Goal: Use online tool/utility: Utilize a website feature to perform a specific function

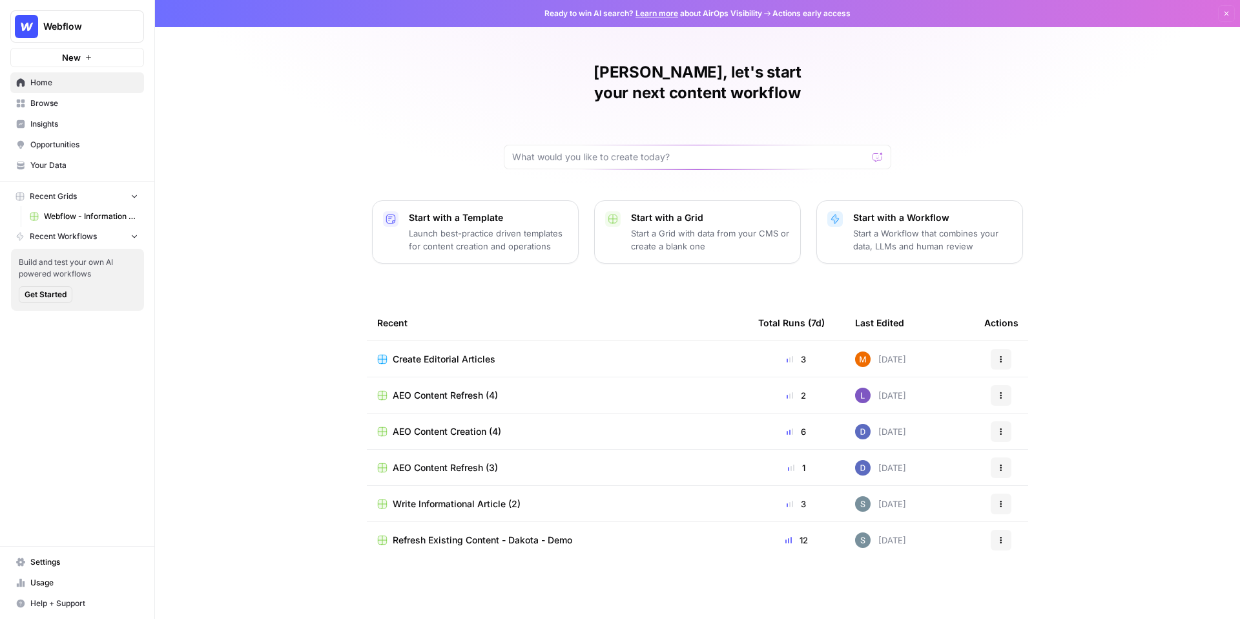
click at [462, 389] on span "AEO Content Refresh (4)" at bounding box center [445, 395] width 105 height 13
click at [56, 102] on span "Browse" at bounding box center [84, 103] width 108 height 12
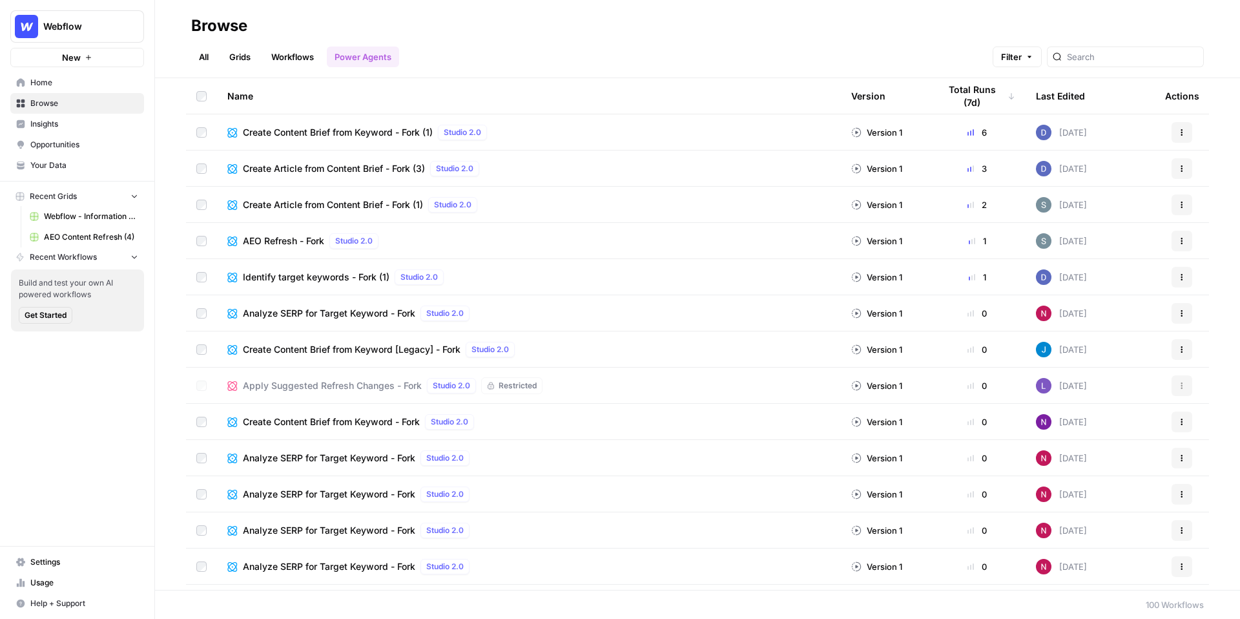
click at [376, 131] on span "Create Content Brief from Keyword - Fork (1)" at bounding box center [338, 132] width 190 height 13
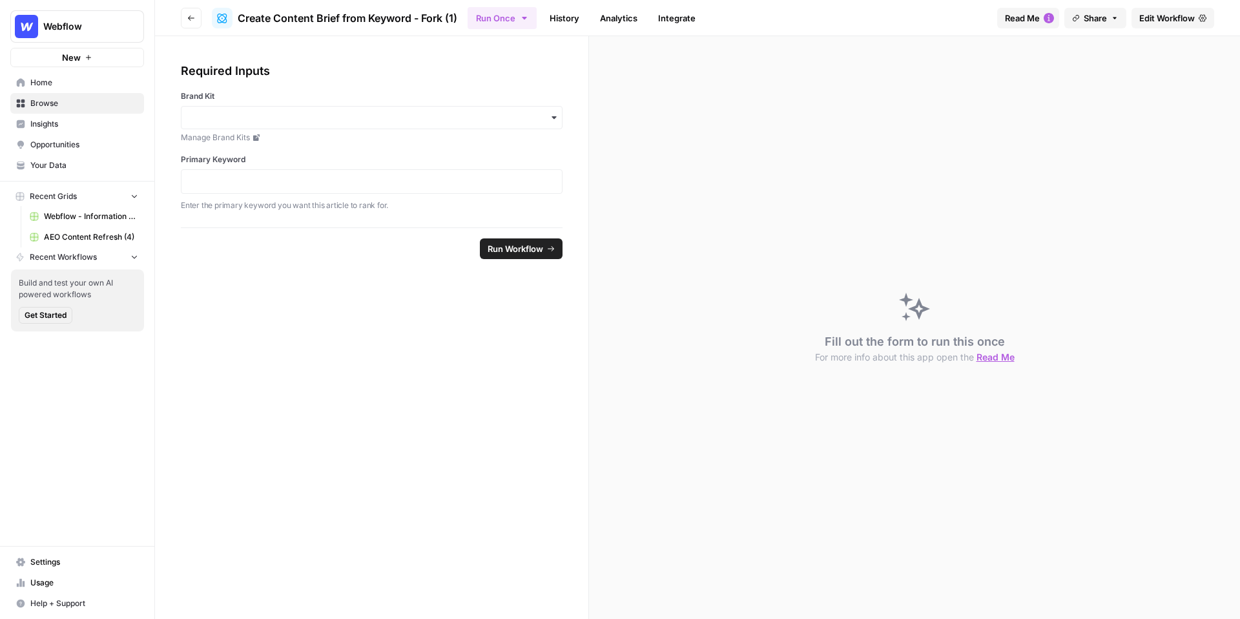
click at [1168, 22] on span "Edit Workflow" at bounding box center [1167, 18] width 56 height 13
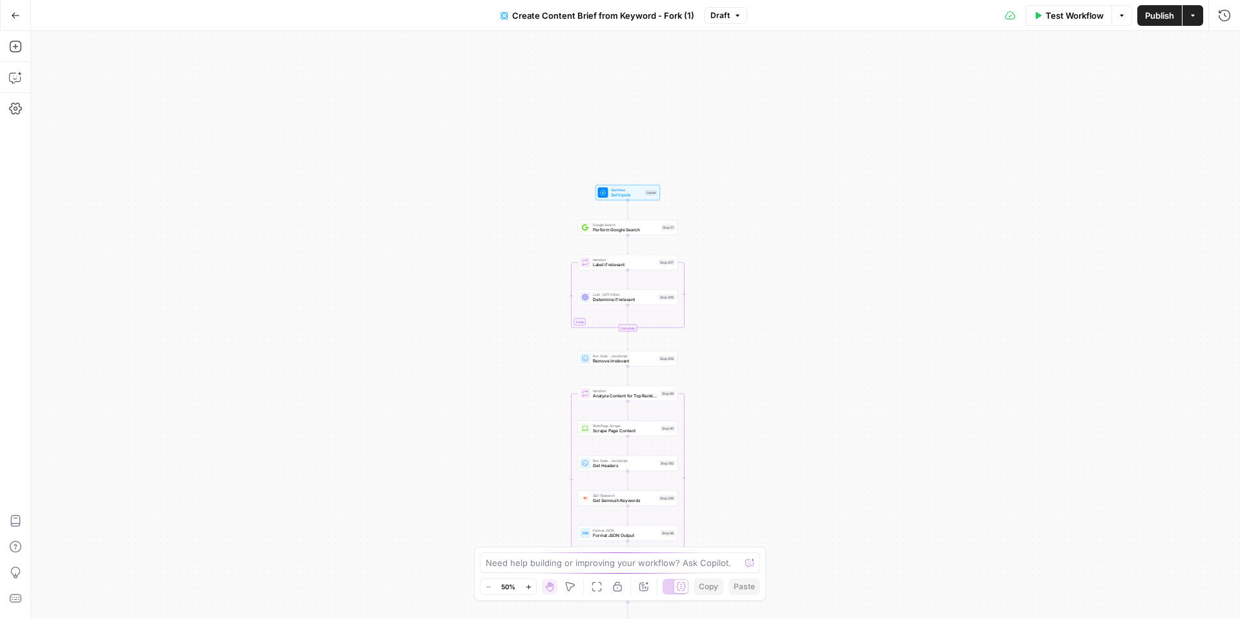
drag, startPoint x: 560, startPoint y: 107, endPoint x: 553, endPoint y: 367, distance: 260.3
click at [553, 367] on div "Workflow Set Inputs Inputs Google Search Perform Google Search Step 51 Loop Ite…" at bounding box center [635, 325] width 1209 height 588
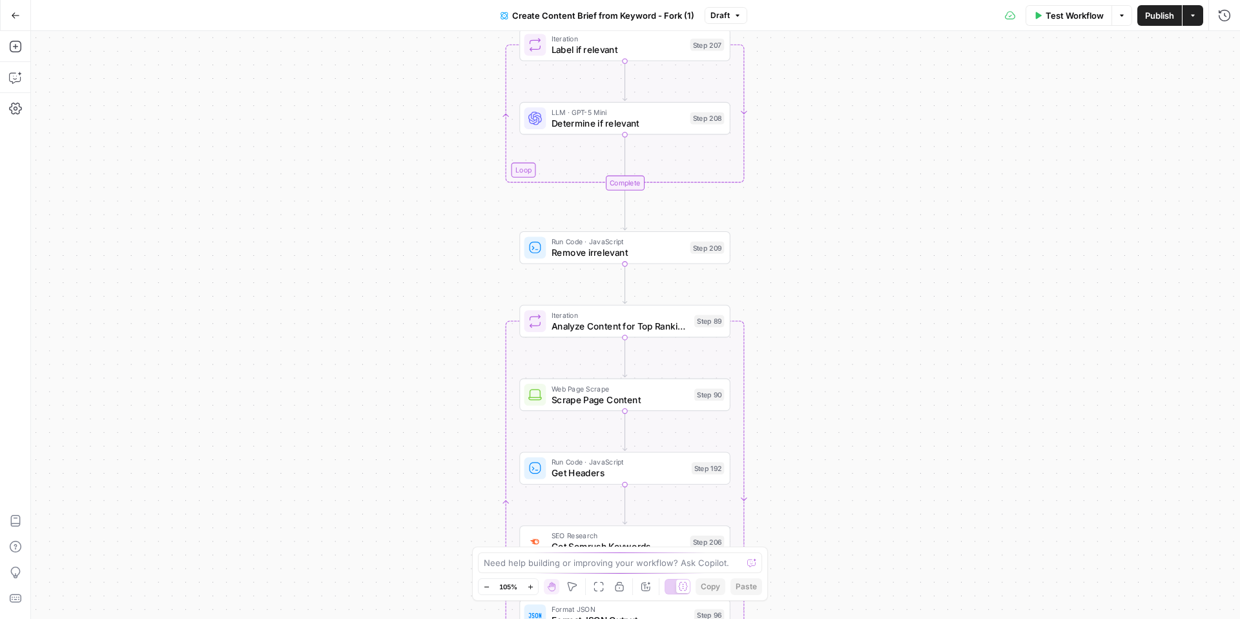
drag, startPoint x: 797, startPoint y: 326, endPoint x: 790, endPoint y: 127, distance: 199.6
click at [790, 127] on div "Workflow Set Inputs Inputs Google Search Perform Google Search Step 51 Loop Ite…" at bounding box center [635, 325] width 1209 height 588
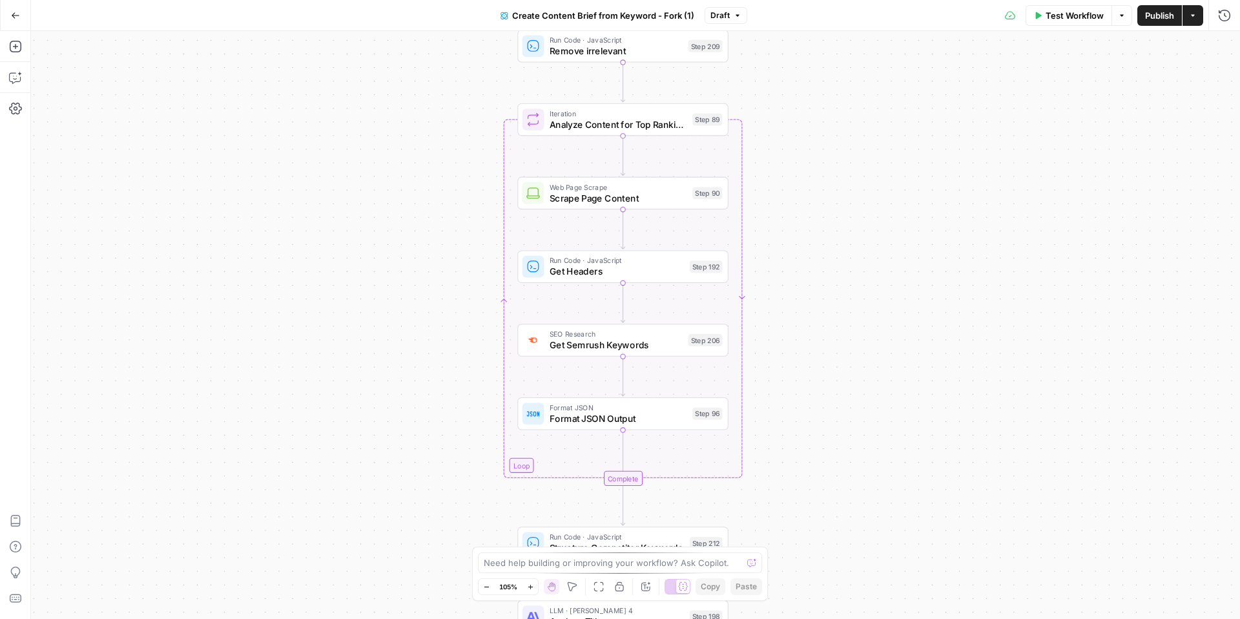
drag, startPoint x: 802, startPoint y: 303, endPoint x: 799, endPoint y: 103, distance: 200.8
click at [800, 103] on div "Workflow Set Inputs Inputs Google Search Perform Google Search Step 51 Loop Ite…" at bounding box center [635, 325] width 1209 height 588
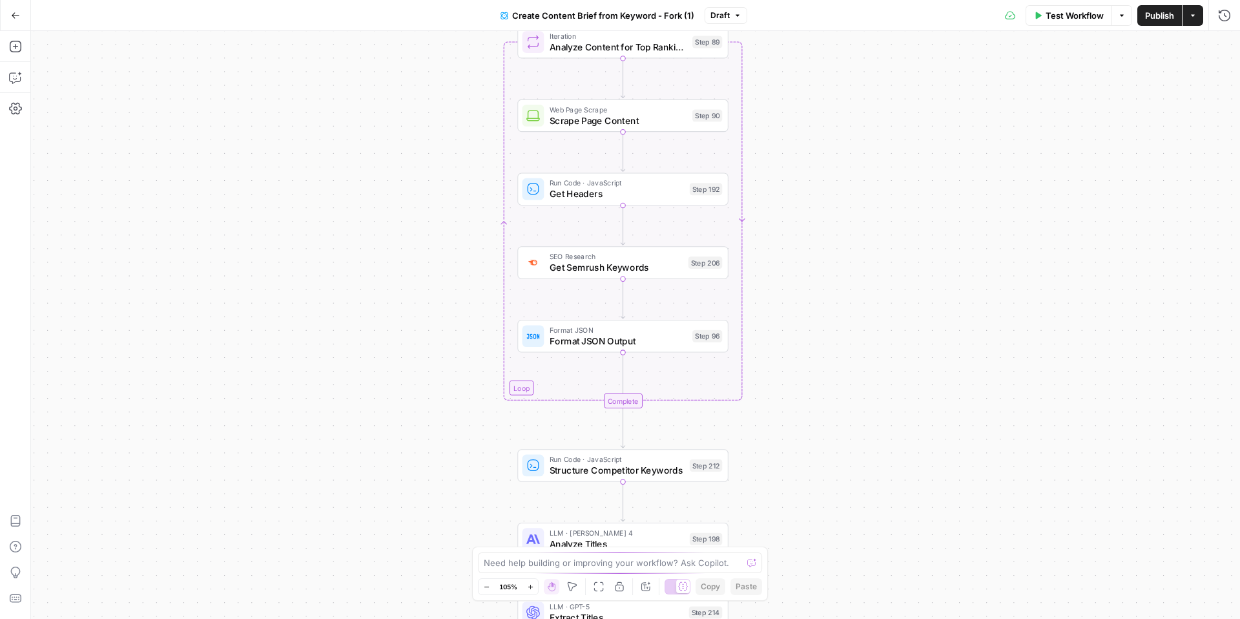
drag, startPoint x: 800, startPoint y: 283, endPoint x: 800, endPoint y: 205, distance: 78.1
click at [800, 205] on div "Workflow Set Inputs Inputs Google Search Perform Google Search Step 51 Loop Ite…" at bounding box center [635, 325] width 1209 height 588
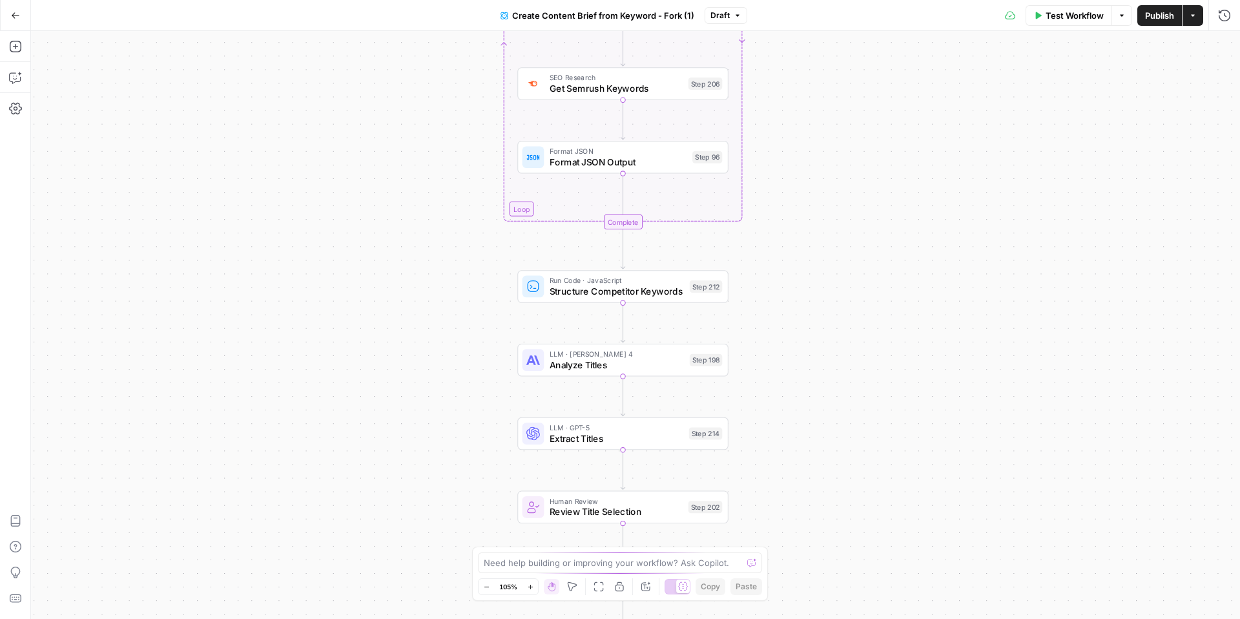
drag, startPoint x: 799, startPoint y: 353, endPoint x: 799, endPoint y: 173, distance: 180.1
click at [799, 173] on div "Workflow Set Inputs Inputs Google Search Perform Google Search Step 51 Loop Ite…" at bounding box center [635, 325] width 1209 height 588
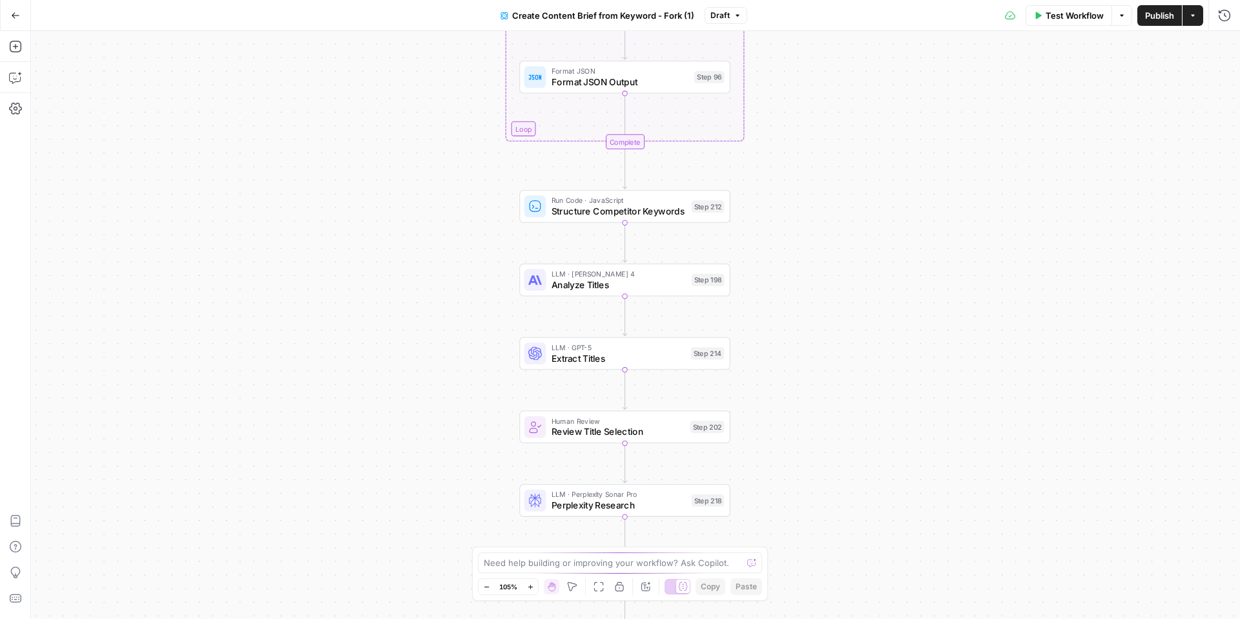
drag, startPoint x: 774, startPoint y: 337, endPoint x: 777, endPoint y: 251, distance: 86.6
click at [777, 251] on div "Workflow Set Inputs Inputs Google Search Perform Google Search Step 51 Loop Ite…" at bounding box center [635, 325] width 1209 height 588
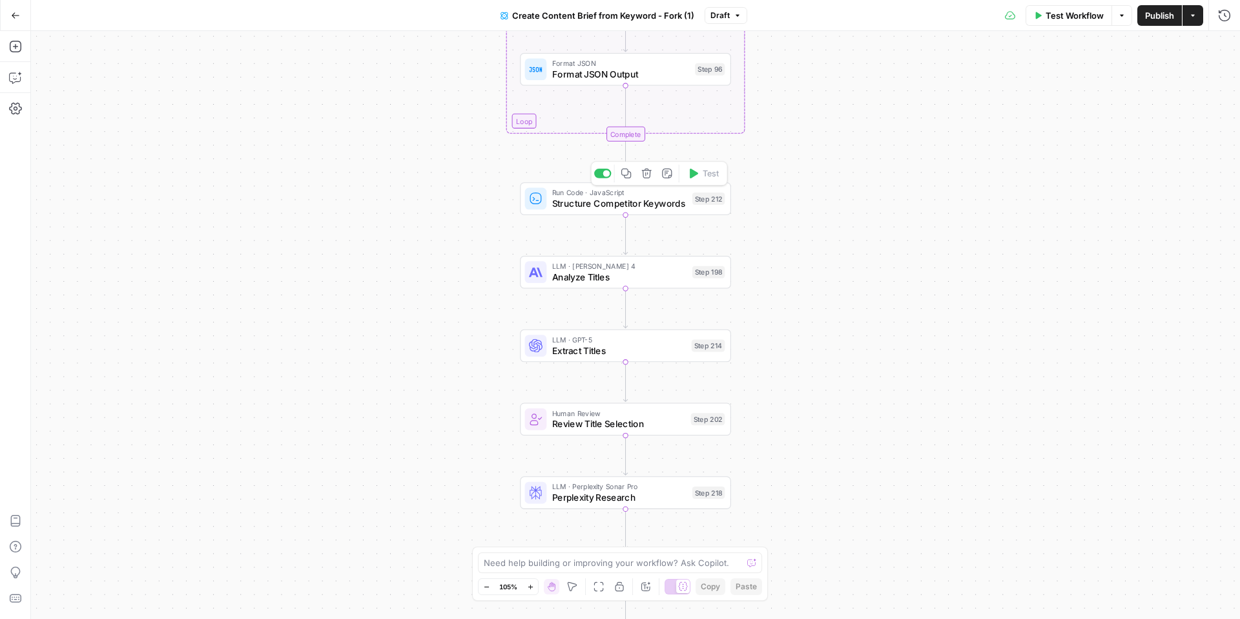
click at [635, 198] on span "Structure Competitor Keywords" at bounding box center [619, 203] width 135 height 14
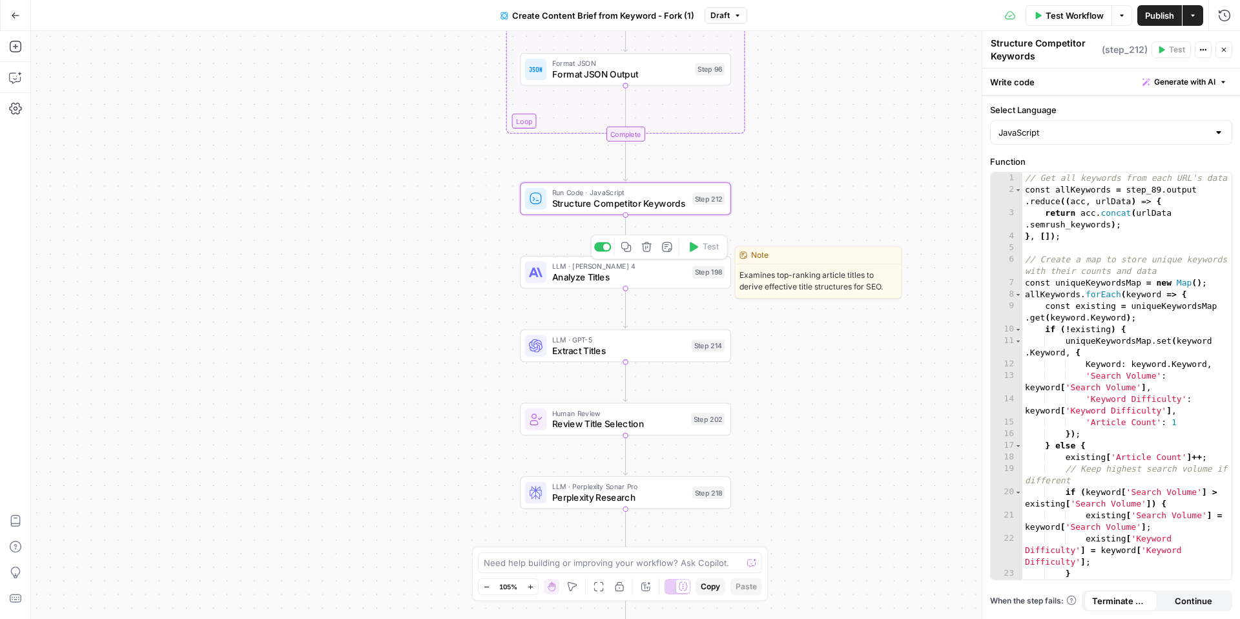
click at [635, 265] on span "LLM · [PERSON_NAME] 4" at bounding box center [619, 265] width 135 height 11
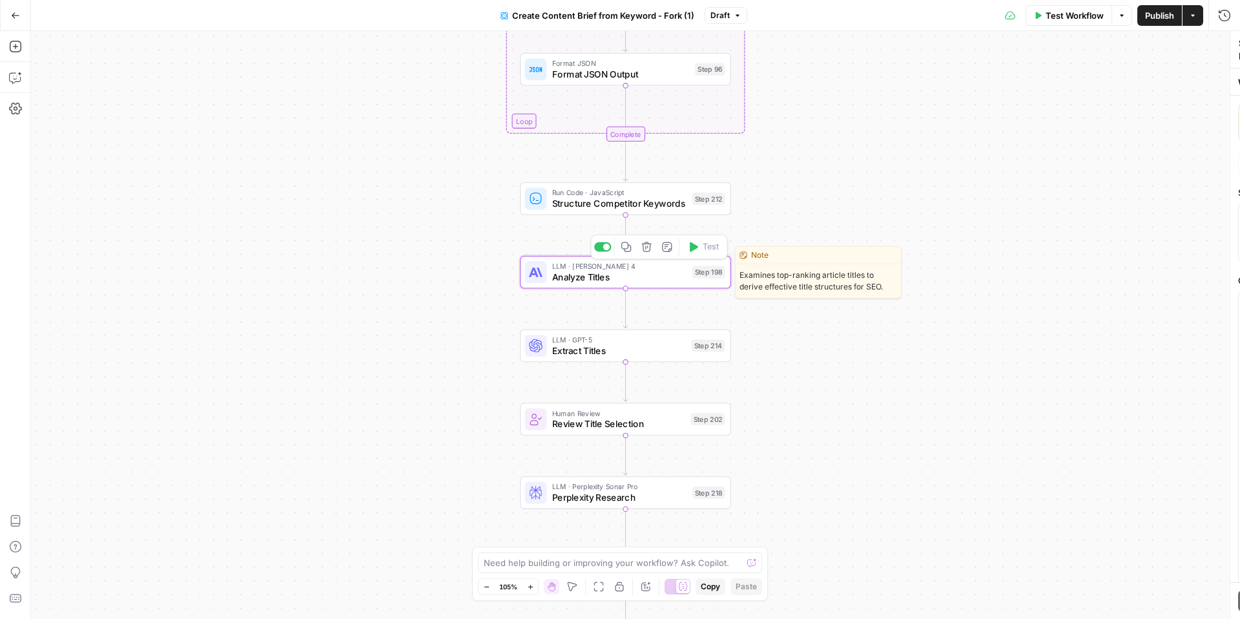
type textarea "Analyze Titles"
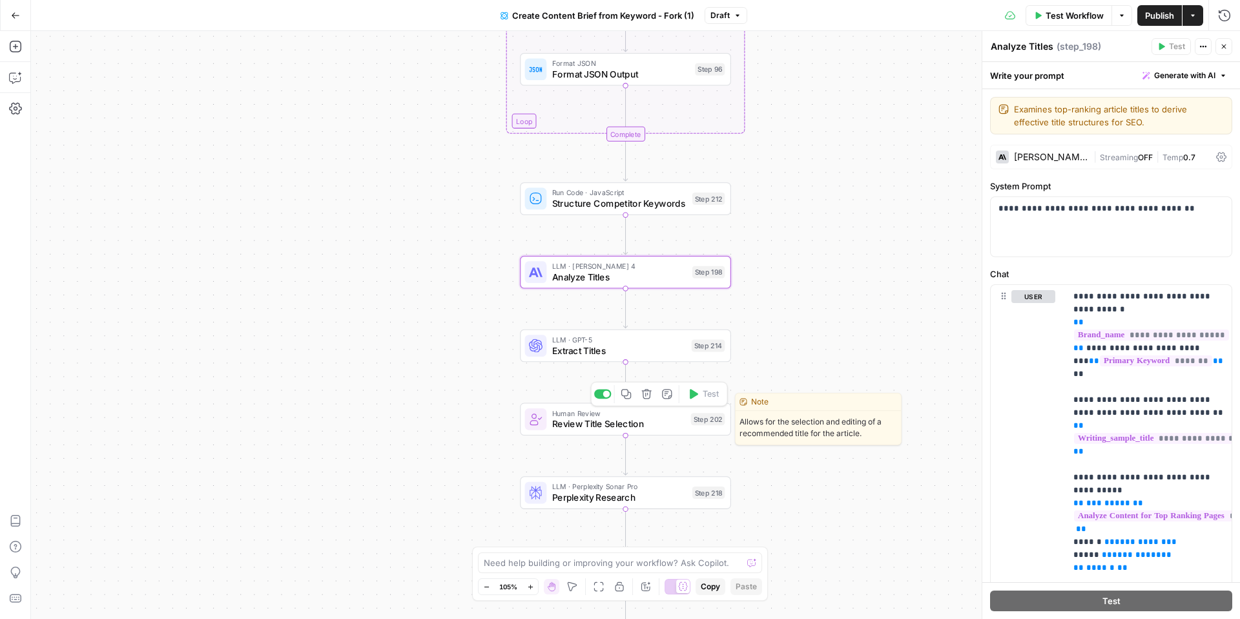
click at [659, 420] on span "Review Title Selection" at bounding box center [619, 424] width 134 height 14
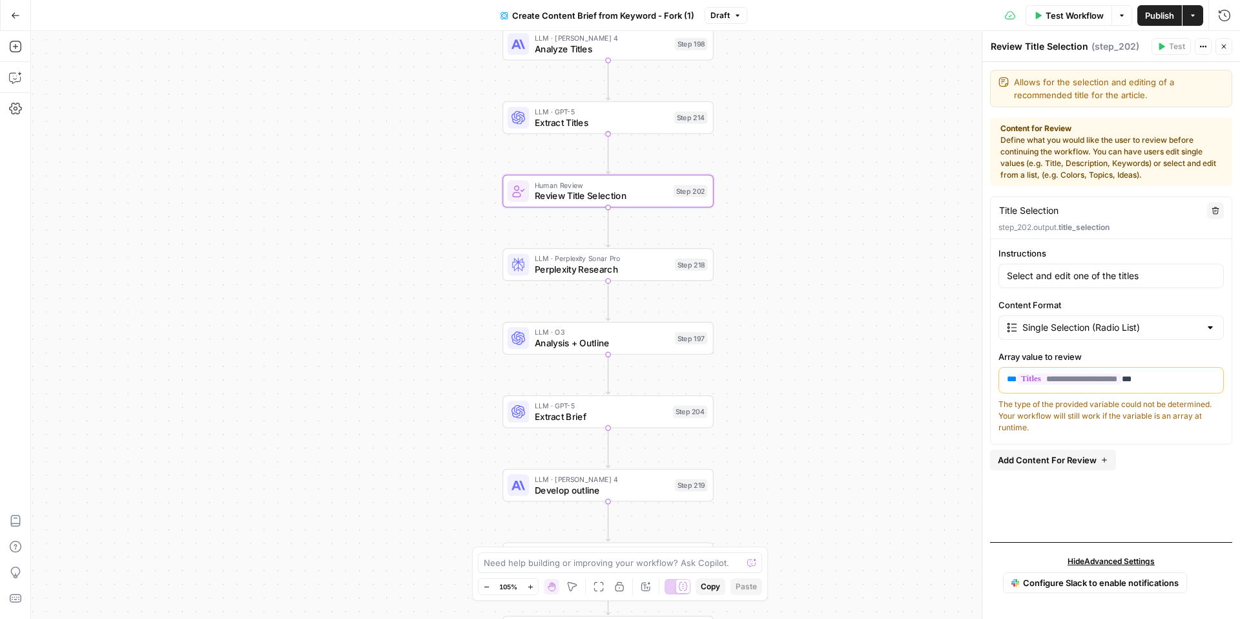
drag, startPoint x: 790, startPoint y: 308, endPoint x: 773, endPoint y: 79, distance: 229.2
click at [773, 79] on div "Workflow Set Inputs Inputs Google Search Perform Google Search Step 51 Loop Ite…" at bounding box center [635, 325] width 1209 height 588
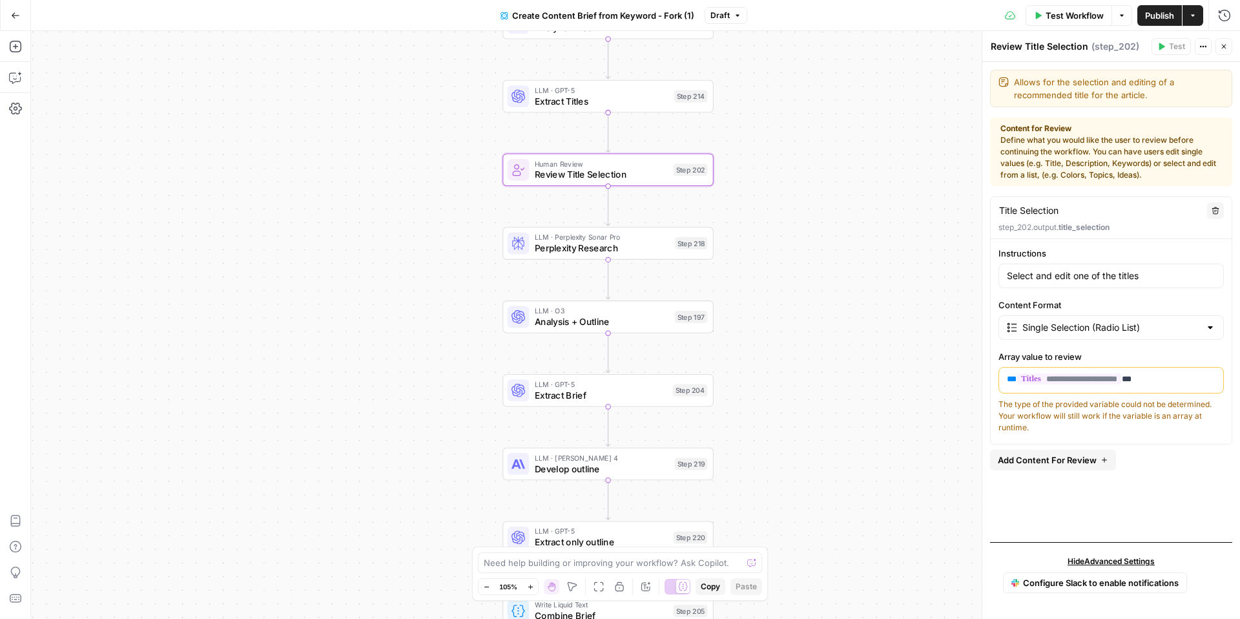
drag, startPoint x: 789, startPoint y: 315, endPoint x: 775, endPoint y: 85, distance: 230.3
click at [775, 85] on div "Workflow Set Inputs Inputs Google Search Perform Google Search Step 51 Loop Ite…" at bounding box center [635, 325] width 1209 height 588
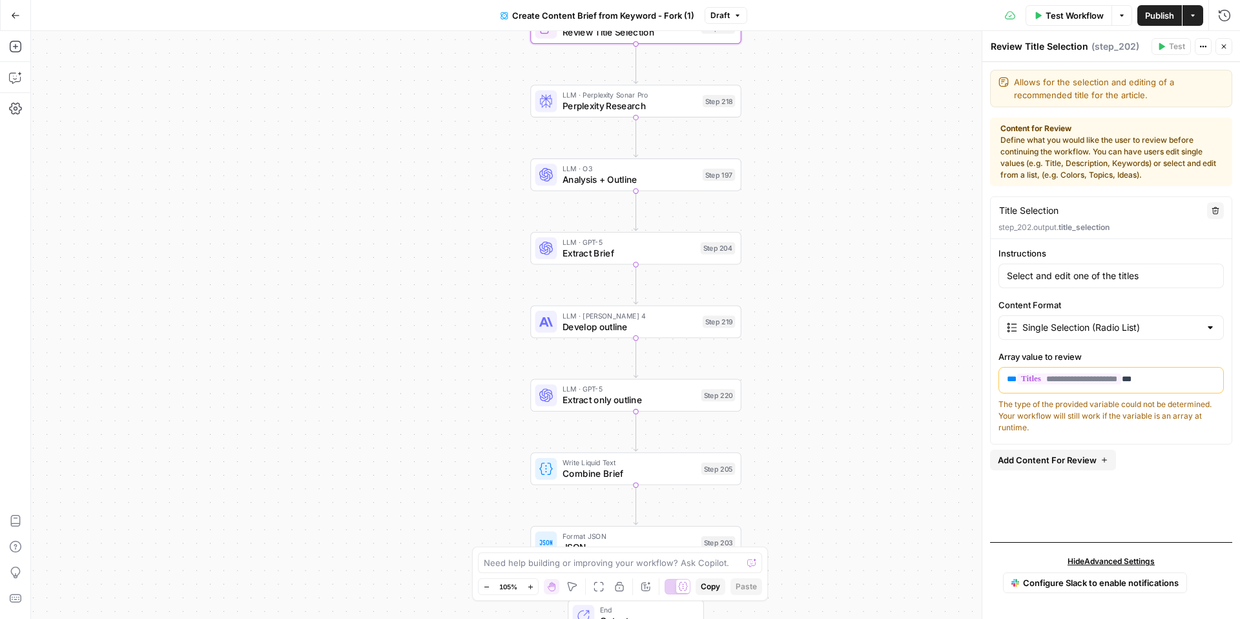
drag, startPoint x: 788, startPoint y: 278, endPoint x: 830, endPoint y: 345, distance: 78.6
click at [830, 345] on div "Workflow Set Inputs Inputs Google Search Perform Google Search Step 51 Loop Ite…" at bounding box center [635, 325] width 1209 height 588
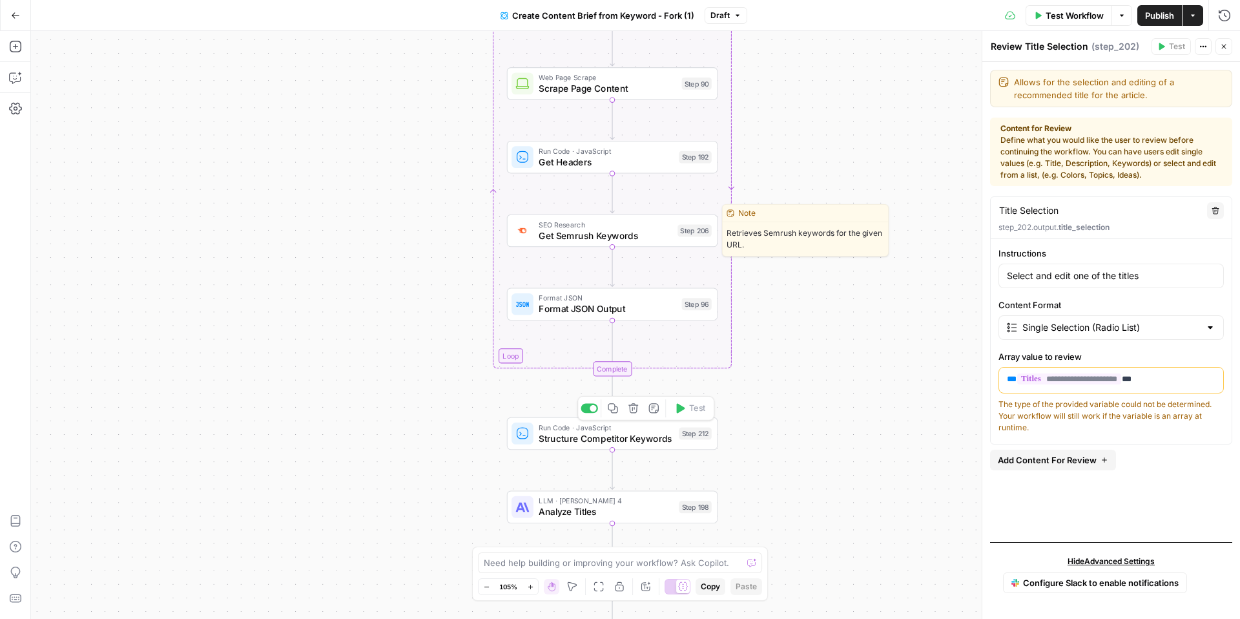
click at [635, 238] on span "Get Semrush Keywords" at bounding box center [605, 236] width 134 height 14
